Goal: Information Seeking & Learning: Learn about a topic

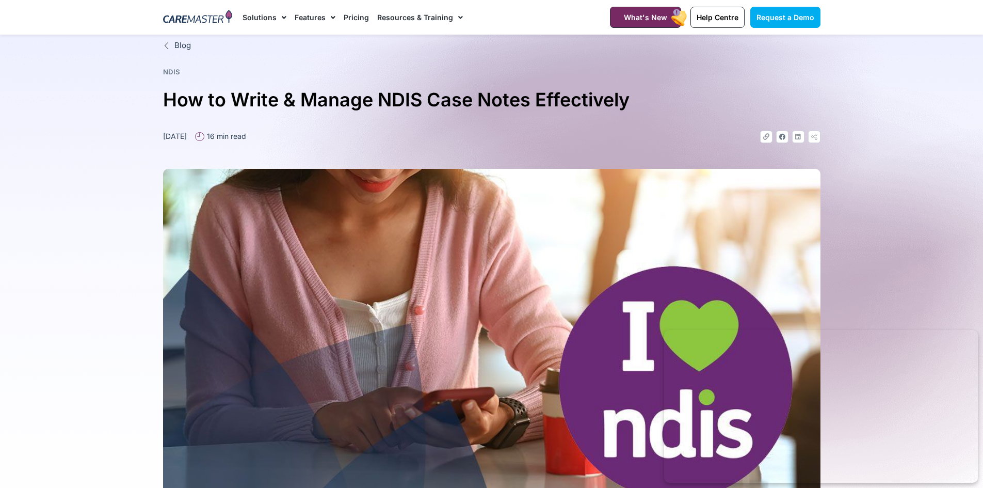
click at [190, 18] on img at bounding box center [198, 17] width 70 height 15
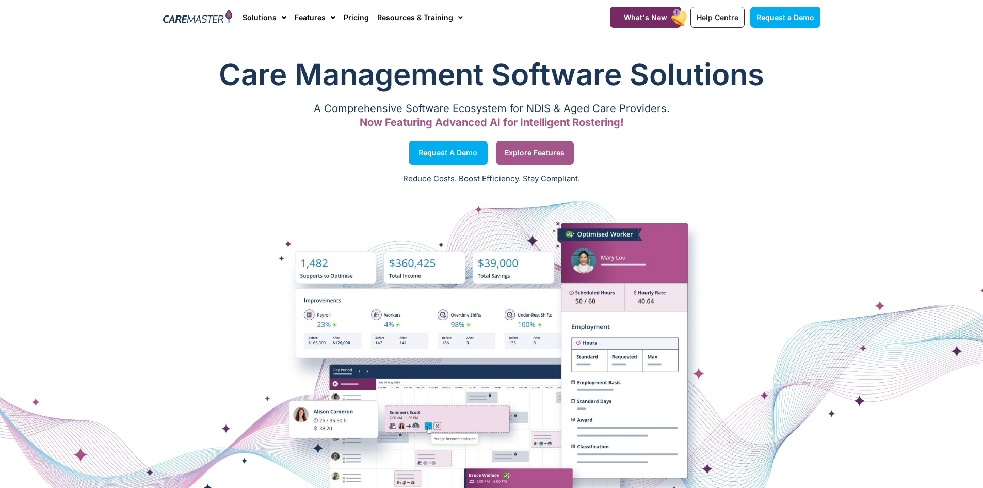
click at [537, 154] on span "Explore Features" at bounding box center [535, 152] width 60 height 5
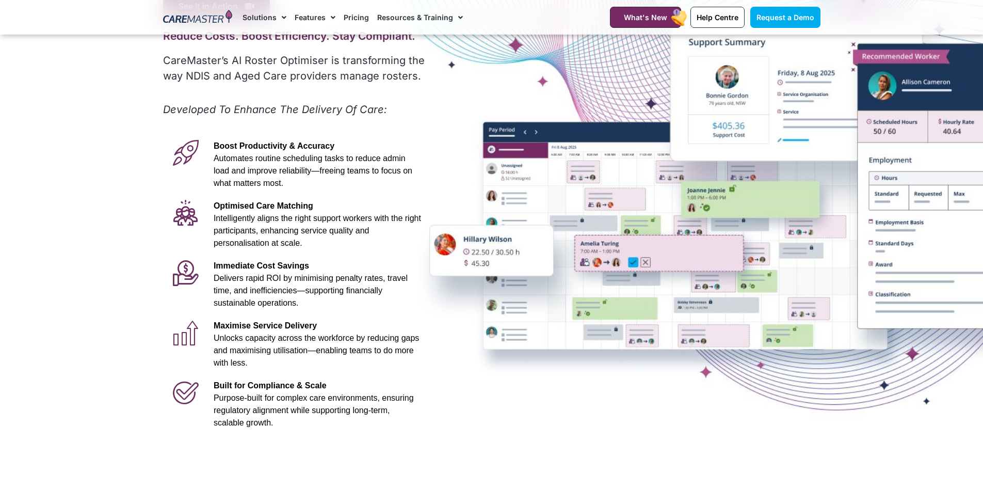
scroll to position [155, 0]
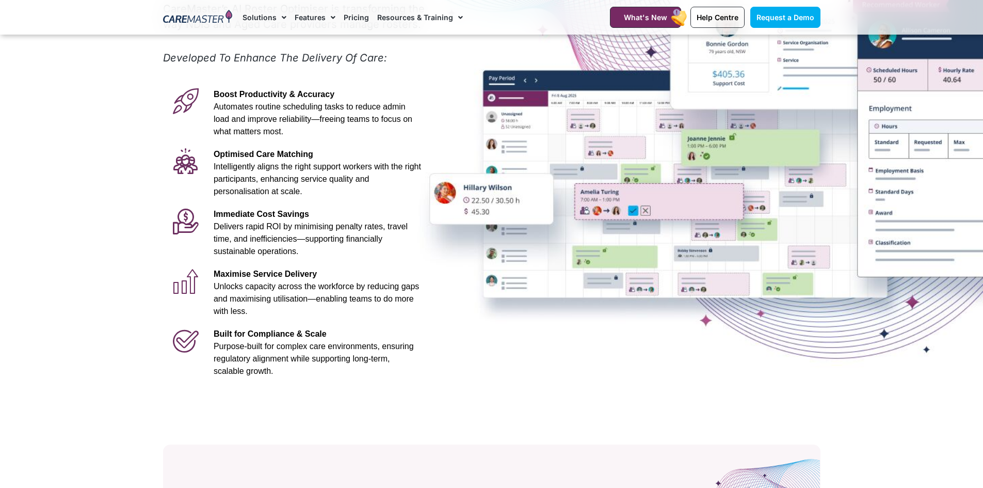
click at [668, 373] on div "Advanced Al for NDIS and Aged Care Rostering See it in Action Video Player [URL…" at bounding box center [492, 134] width 668 height 508
drag, startPoint x: 730, startPoint y: 332, endPoint x: 599, endPoint y: 342, distance: 132.0
click at [599, 344] on div "Advanced Al for NDIS and Aged Care Rostering See it in Action Video Player http…" at bounding box center [492, 134] width 668 height 508
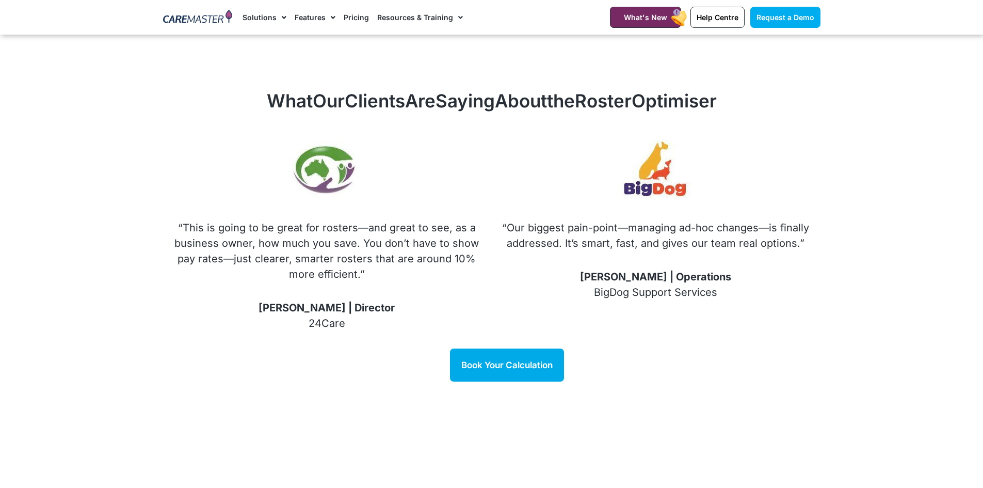
scroll to position [1238, 0]
